Goal: Obtain resource: Download file/media

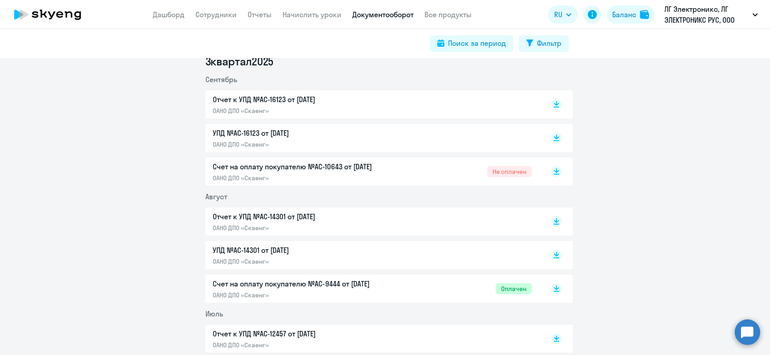
scroll to position [252, 0]
click at [338, 106] on p "ОАНО ДПО «Скаенг»" at bounding box center [308, 109] width 190 height 8
click at [503, 289] on span "Оплачен" at bounding box center [514, 287] width 36 height 11
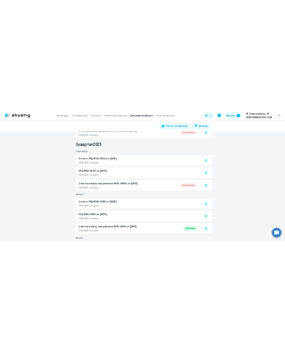
scroll to position [201, 0]
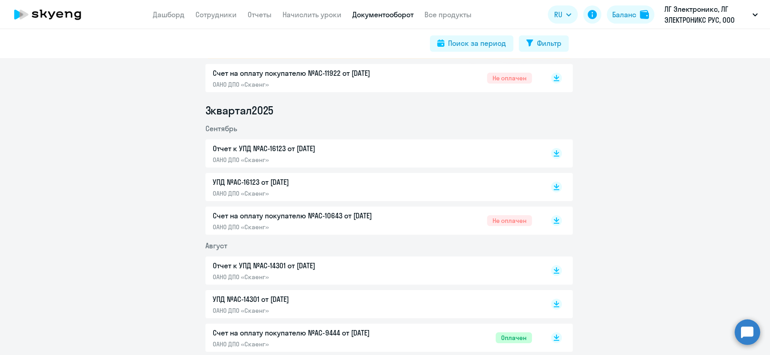
click at [395, 228] on p "ОАНО ДПО «Скаенг»" at bounding box center [308, 227] width 190 height 8
click at [294, 157] on p "ОАНО ДПО «Скаенг»" at bounding box center [308, 160] width 190 height 8
click at [342, 192] on p "ОАНО ДПО «Скаенг»" at bounding box center [308, 193] width 190 height 8
click at [287, 272] on p "ОАНО ДПО «Скаенг»" at bounding box center [308, 276] width 190 height 8
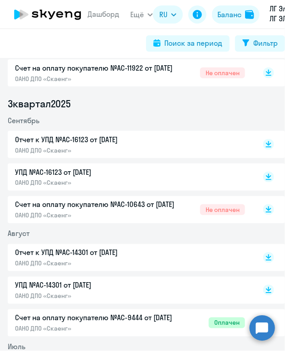
scroll to position [199, 0]
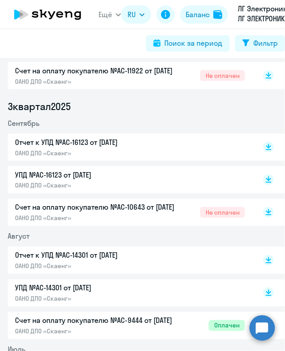
click at [178, 148] on div "Отчет к УПД №AC-16123 от [DATE] ОАНО ДПО «Скаенг»" at bounding box center [104, 147] width 178 height 20
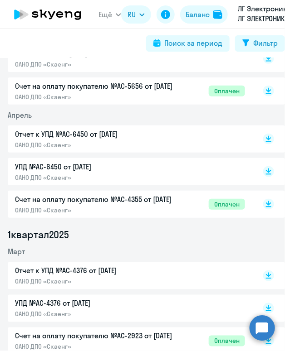
scroll to position [803, 0]
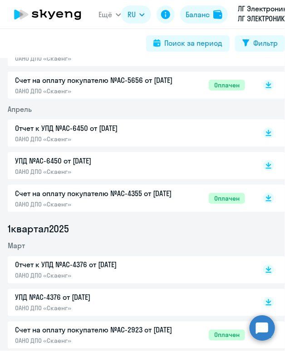
click at [113, 133] on p "Отчет к УПД №AC-6450 от [DATE]" at bounding box center [104, 128] width 178 height 10
